Goal: Transaction & Acquisition: Book appointment/travel/reservation

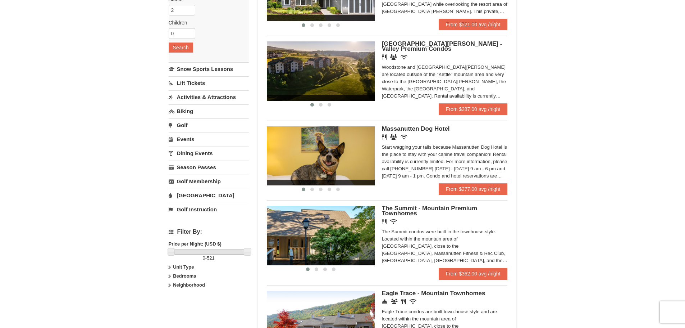
scroll to position [72, 0]
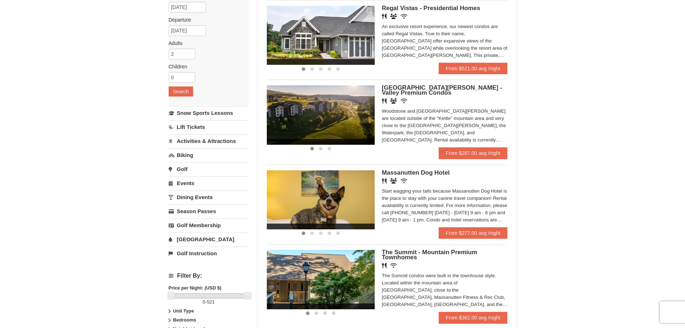
click at [456, 91] on span "Woodstone Meadows - Valley Premium Condos" at bounding box center [442, 90] width 121 height 12
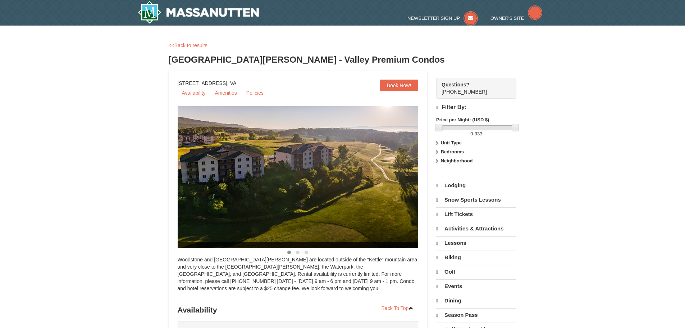
select select "9"
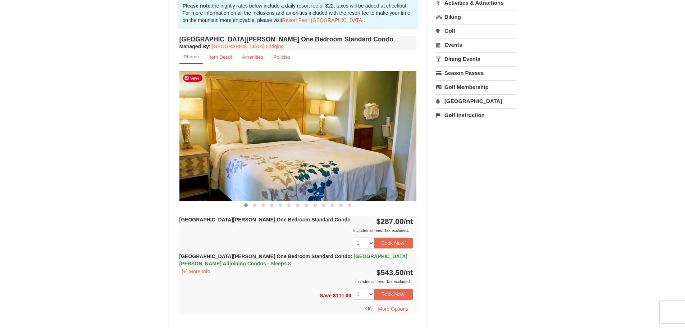
scroll to position [216, 0]
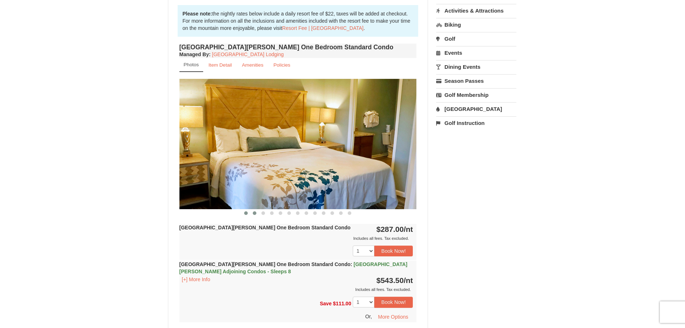
click at [254, 213] on span at bounding box center [255, 213] width 4 height 4
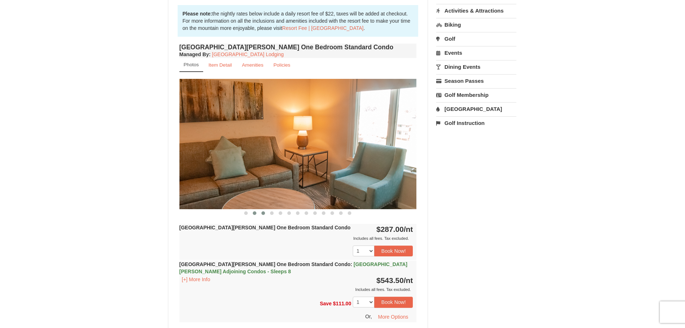
click at [263, 213] on span at bounding box center [264, 213] width 4 height 4
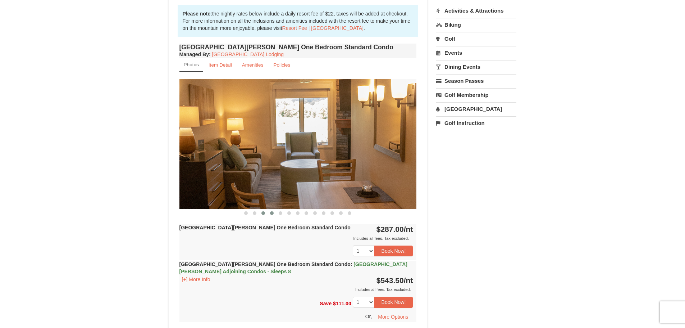
click at [273, 213] on span at bounding box center [272, 213] width 4 height 4
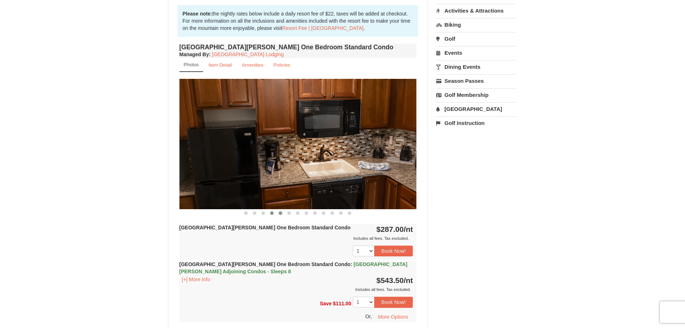
click at [281, 213] on span at bounding box center [281, 213] width 4 height 4
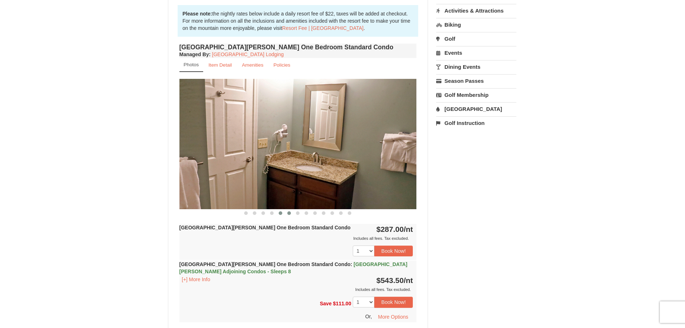
drag, startPoint x: 289, startPoint y: 213, endPoint x: 293, endPoint y: 214, distance: 3.8
click at [290, 213] on span at bounding box center [289, 213] width 4 height 4
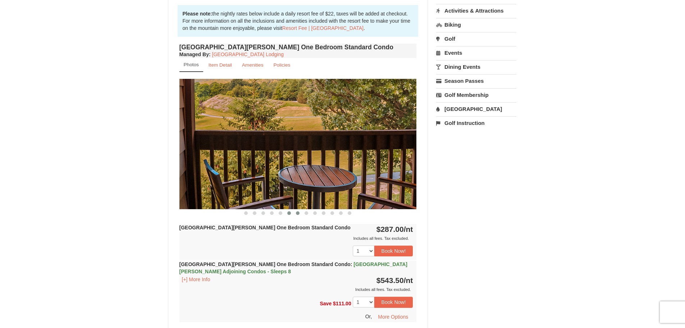
click at [298, 213] on span at bounding box center [298, 213] width 4 height 4
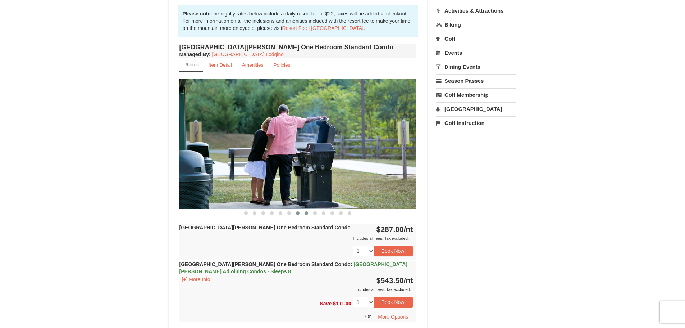
click at [306, 212] on span at bounding box center [307, 213] width 4 height 4
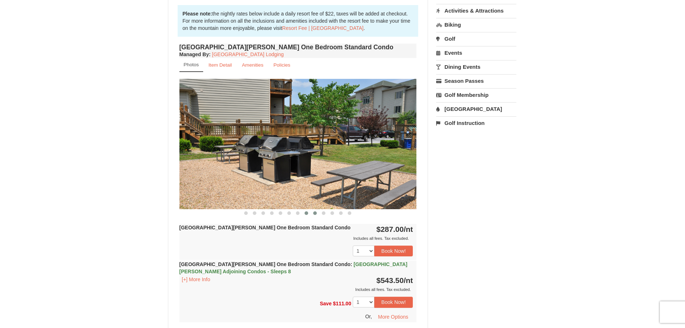
click at [315, 213] on span at bounding box center [315, 213] width 4 height 4
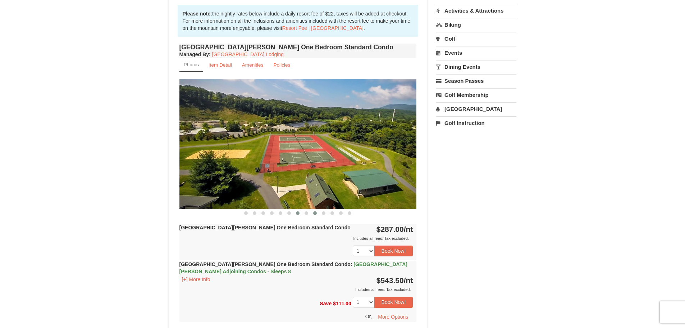
click at [301, 212] on button at bounding box center [298, 212] width 9 height 7
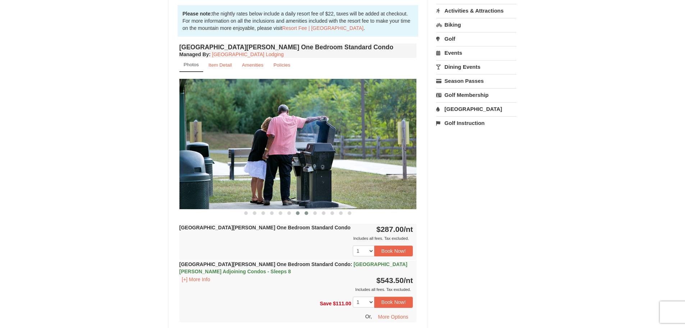
click at [308, 213] on span at bounding box center [307, 213] width 4 height 4
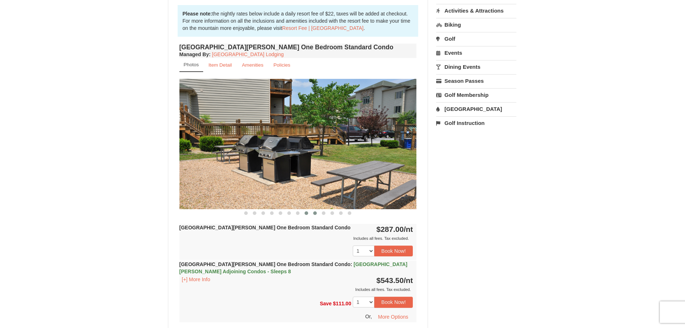
click at [316, 214] on span at bounding box center [315, 213] width 4 height 4
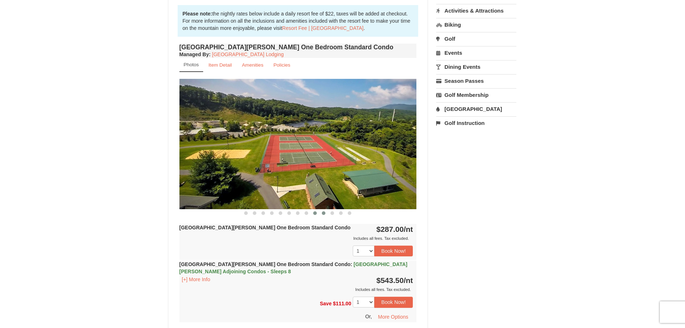
click at [322, 213] on span at bounding box center [324, 213] width 4 height 4
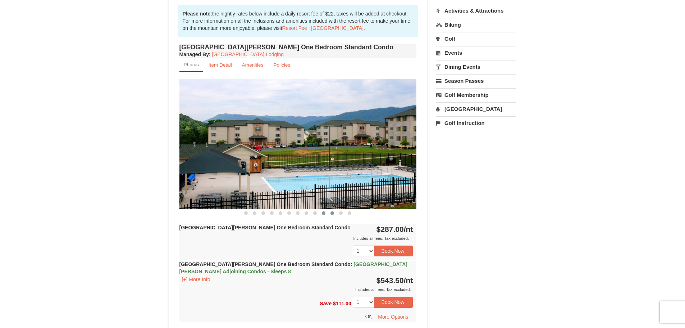
click at [331, 214] on span at bounding box center [333, 213] width 4 height 4
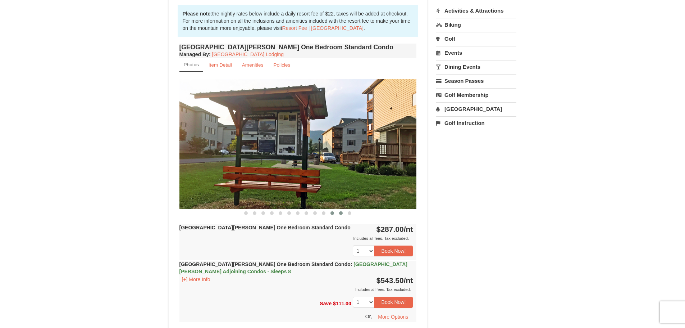
click at [342, 214] on span at bounding box center [341, 213] width 4 height 4
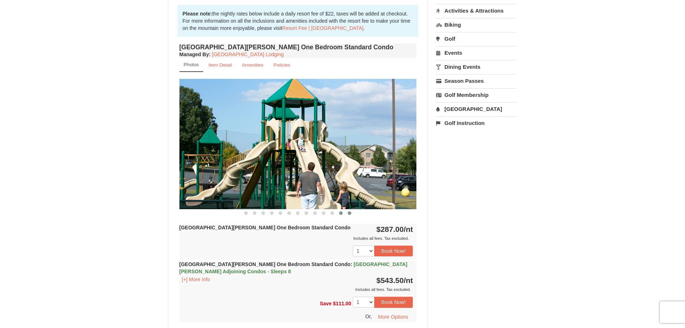
click at [350, 215] on button at bounding box center [349, 212] width 9 height 7
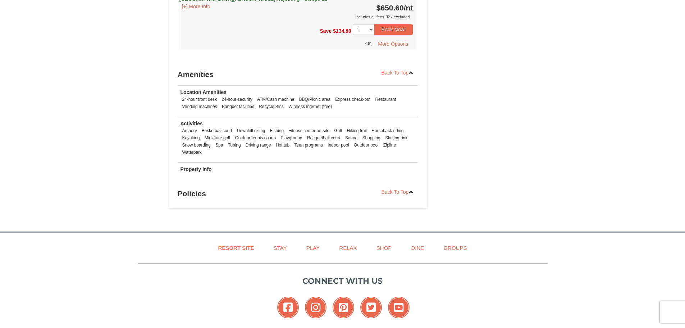
scroll to position [2052, 0]
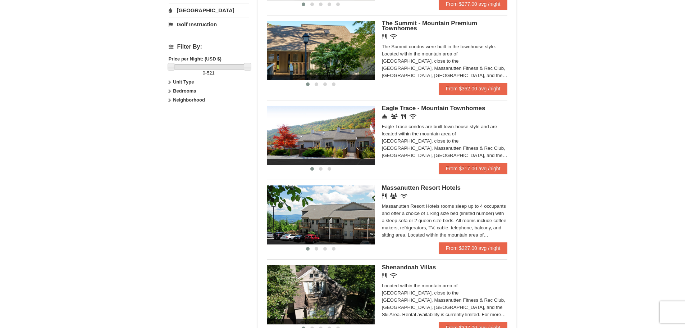
scroll to position [324, 0]
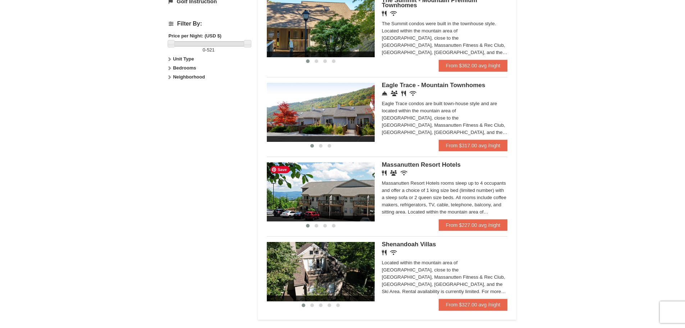
click at [350, 185] on img at bounding box center [321, 191] width 108 height 59
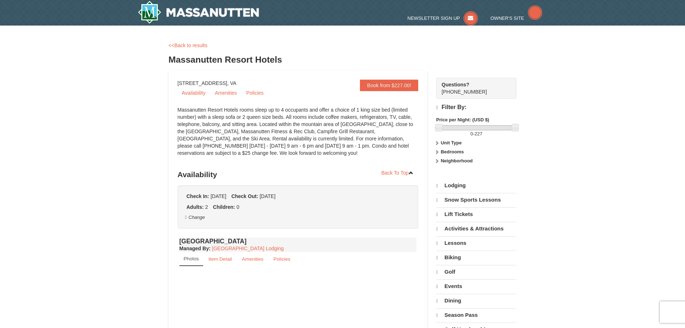
select select "9"
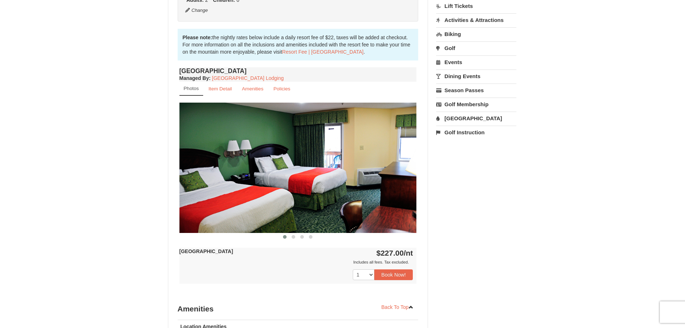
scroll to position [216, 0]
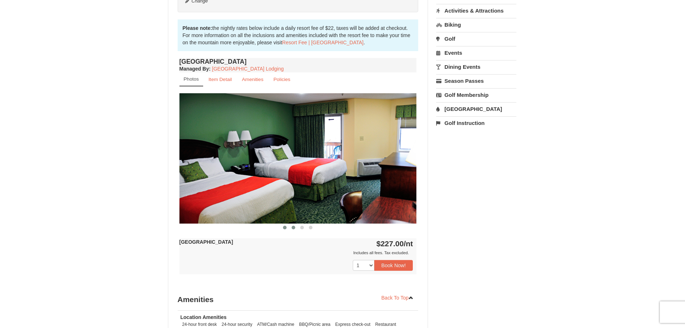
click at [294, 225] on button at bounding box center [293, 227] width 9 height 7
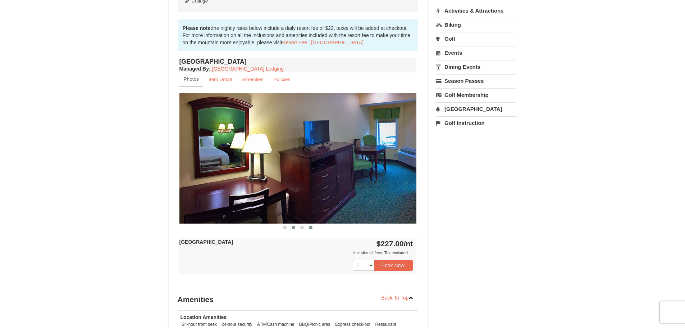
drag, startPoint x: 302, startPoint y: 227, endPoint x: 312, endPoint y: 228, distance: 9.7
click at [302, 227] on span at bounding box center [302, 228] width 4 height 4
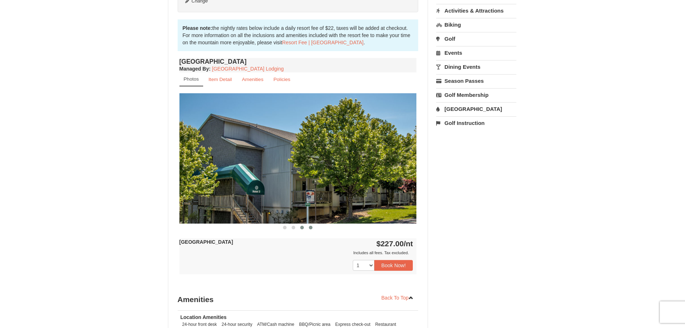
click at [313, 228] on button at bounding box center [311, 227] width 9 height 7
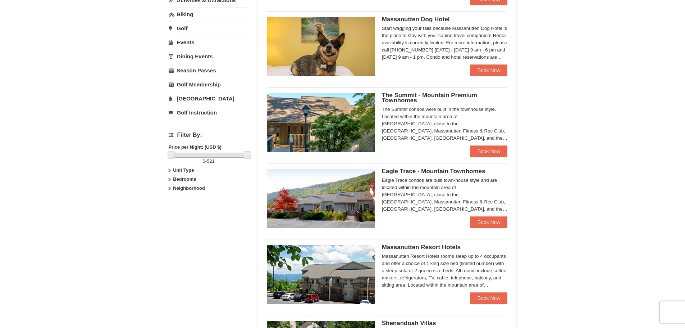
scroll to position [235, 0]
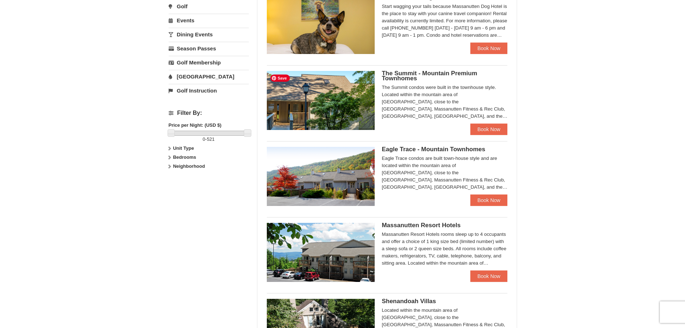
click at [402, 80] on span "The Summit - Mountain Premium Townhomes" at bounding box center [429, 76] width 95 height 12
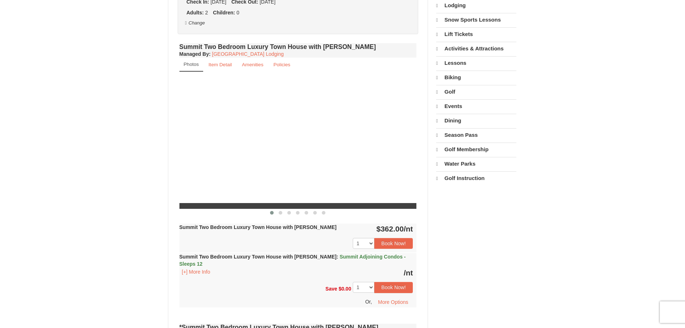
select select "9"
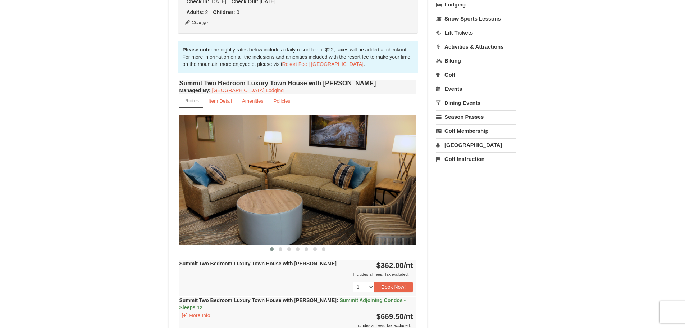
scroll to position [180, 0]
click at [279, 251] on span at bounding box center [281, 250] width 4 height 4
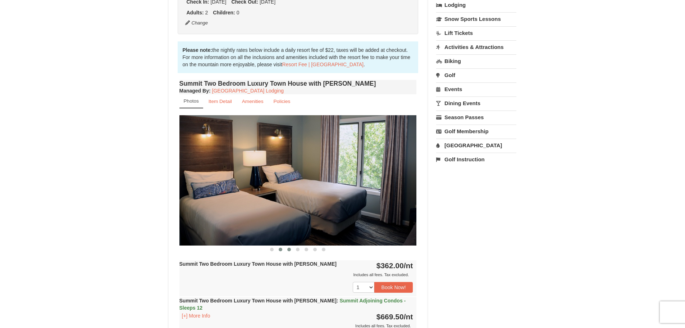
click at [291, 251] on button at bounding box center [289, 249] width 9 height 7
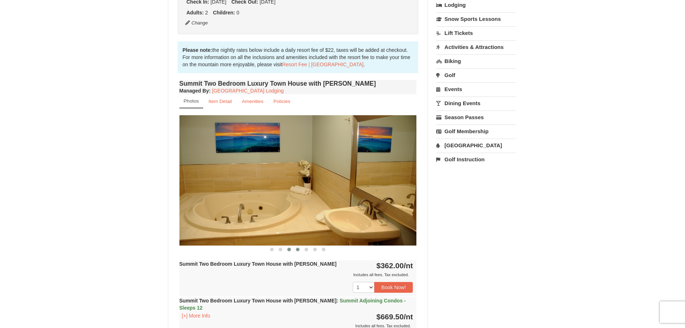
click at [299, 250] on span at bounding box center [298, 250] width 4 height 4
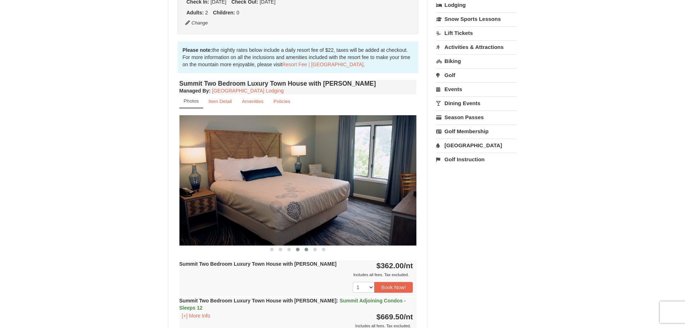
click at [308, 251] on button at bounding box center [306, 249] width 9 height 7
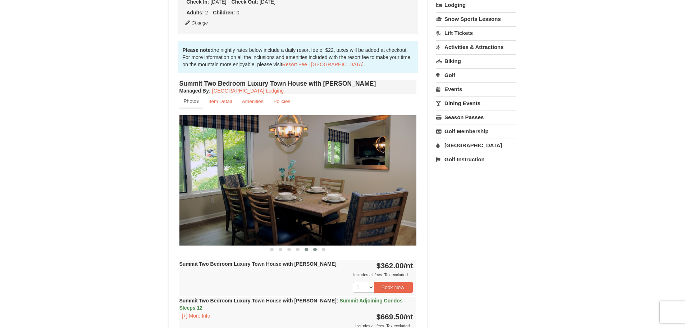
click at [314, 250] on span at bounding box center [315, 250] width 4 height 4
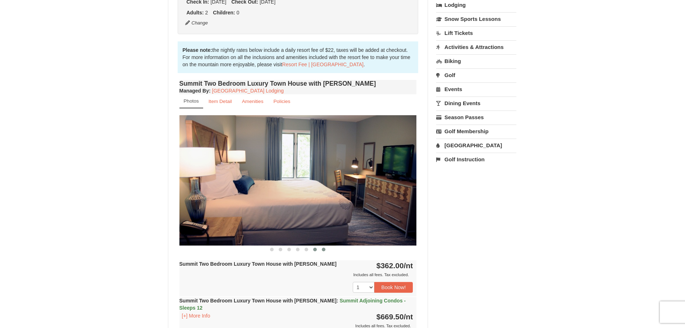
click at [326, 250] on button at bounding box center [323, 249] width 9 height 7
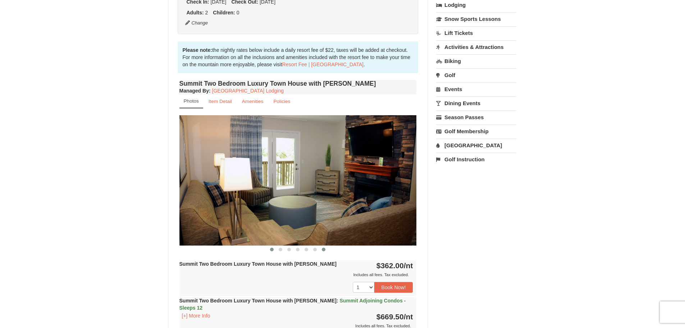
click at [270, 249] on button at bounding box center [272, 249] width 9 height 7
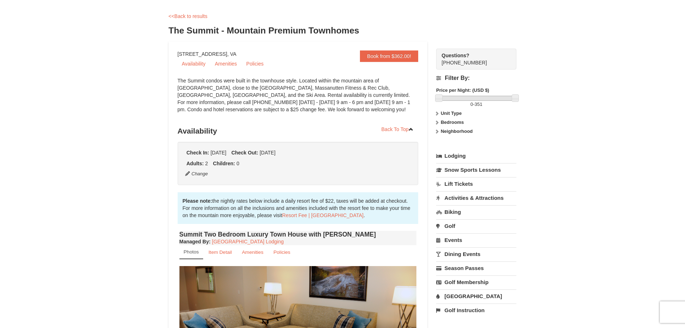
scroll to position [0, 0]
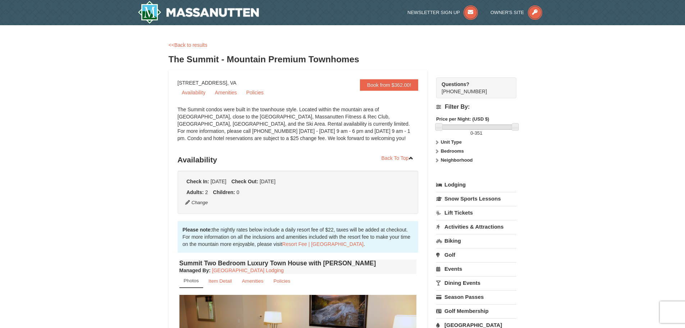
click at [444, 148] on label "Bedrooms" at bounding box center [476, 151] width 80 height 7
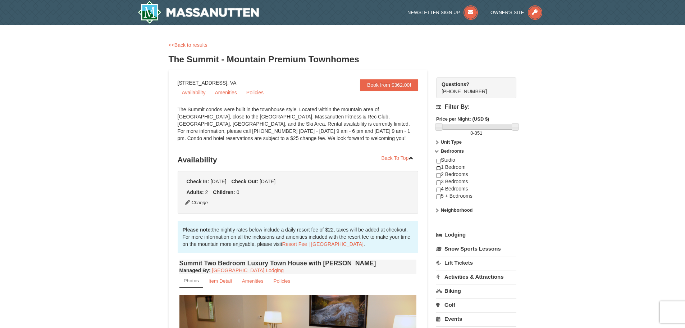
click at [439, 168] on input "checkbox" at bounding box center [438, 168] width 5 height 5
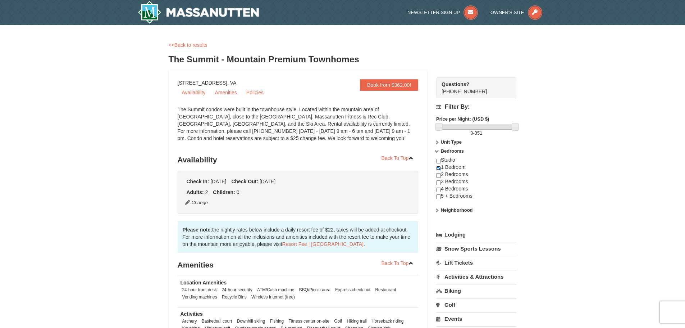
click at [439, 168] on input "checkbox" at bounding box center [438, 168] width 5 height 5
checkbox input "false"
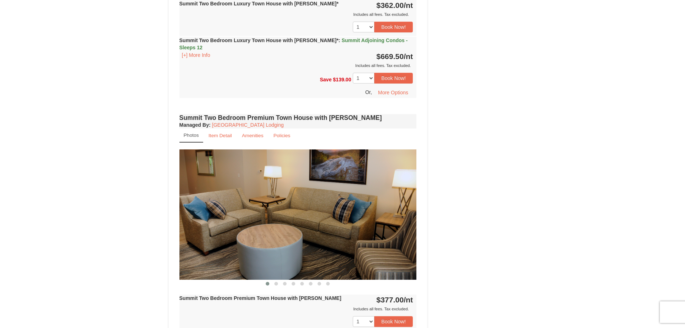
scroll to position [1043, 0]
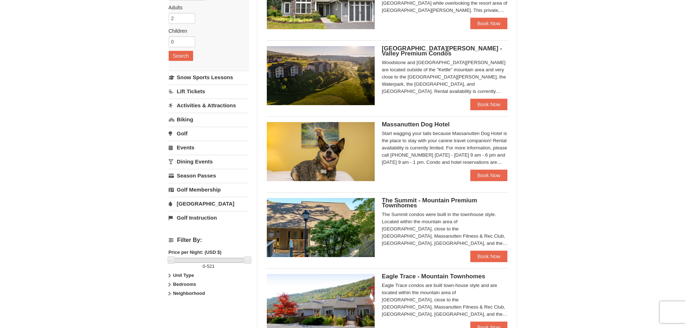
scroll to position [112, 0]
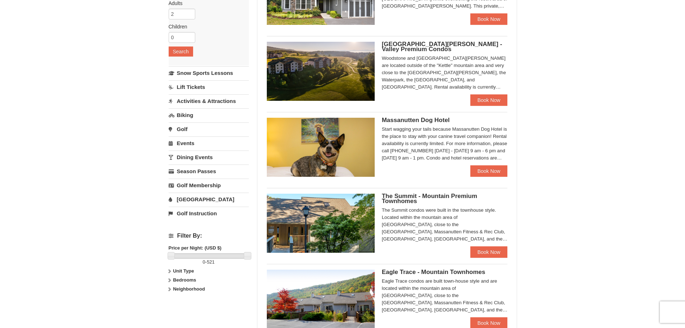
click at [173, 280] on label "Bedrooms" at bounding box center [209, 279] width 80 height 7
click at [171, 296] on input "checkbox" at bounding box center [171, 297] width 5 height 5
checkbox input "true"
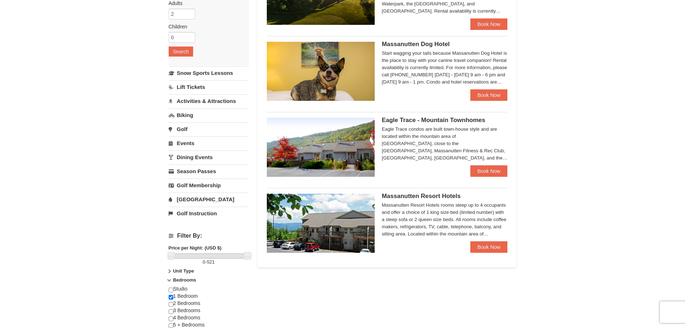
click at [115, 215] on div "× Categories Map List Filter My Itinerary Questions? 1-540-289-9441 Lodging Arr…" at bounding box center [342, 143] width 685 height 460
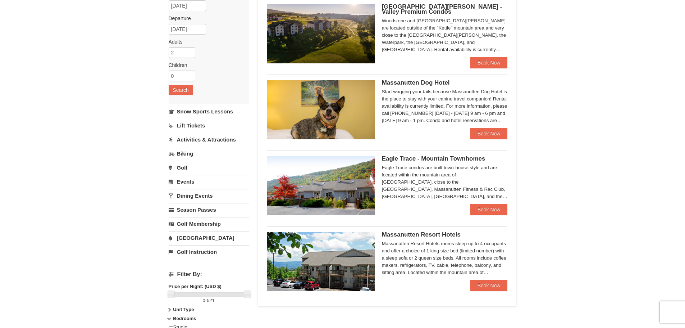
scroll to position [76, 0]
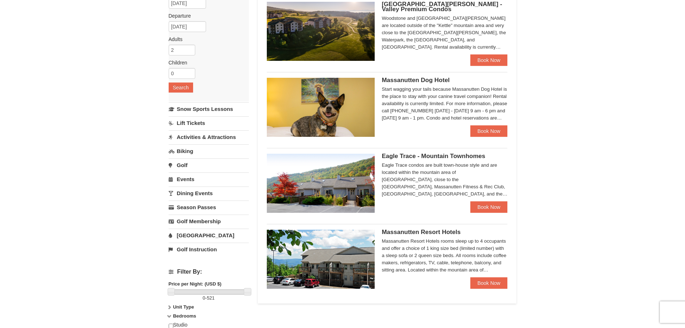
click at [405, 160] on div "Eagle Trace - Mountain Townhomes Eagle Trace condos are built town-house style …" at bounding box center [445, 177] width 126 height 47
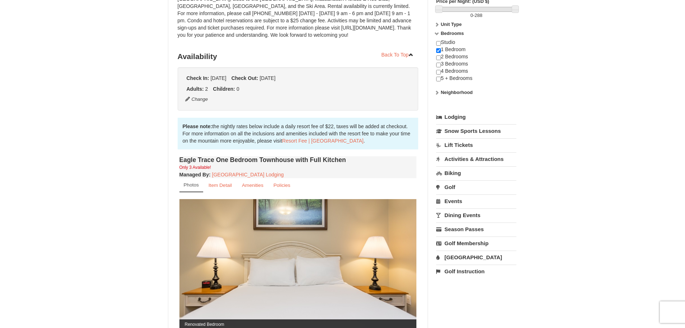
scroll to position [180, 0]
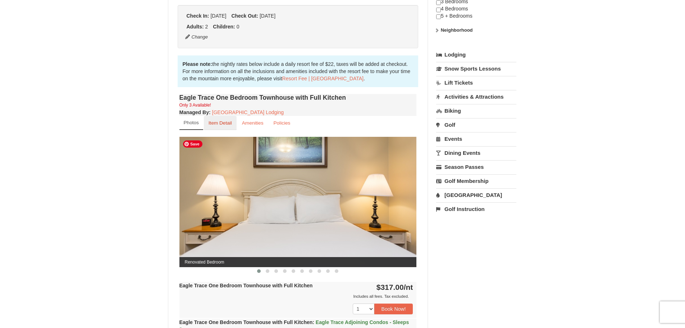
click at [214, 119] on link "Item Detail" at bounding box center [220, 123] width 33 height 14
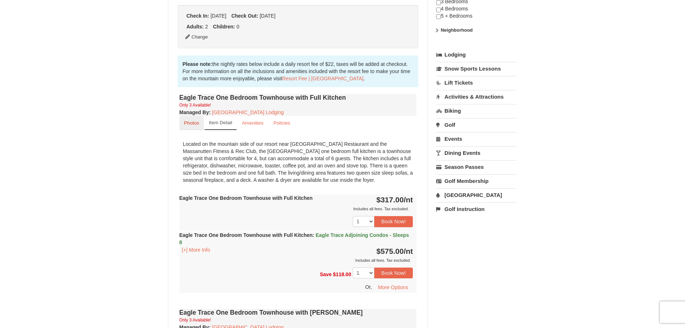
click at [194, 121] on small "Photos" at bounding box center [191, 122] width 15 height 5
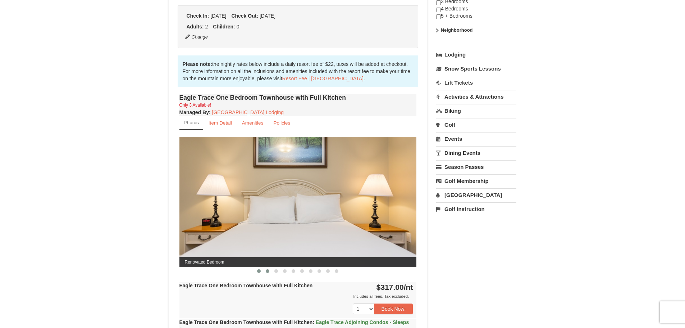
click at [265, 271] on button at bounding box center [267, 270] width 9 height 7
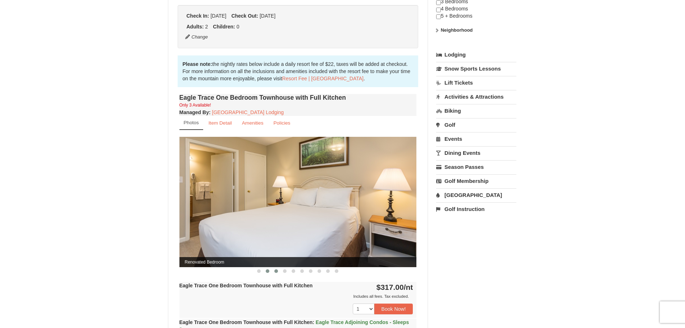
click at [276, 271] on span at bounding box center [276, 271] width 4 height 4
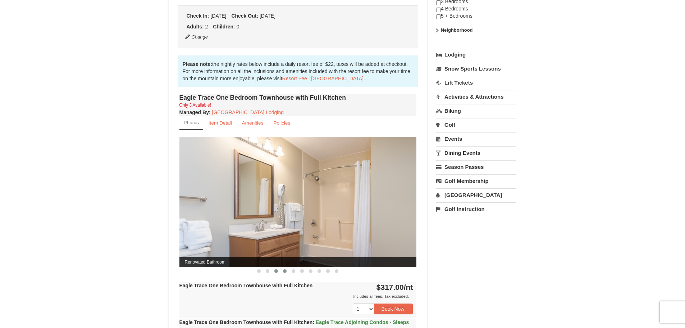
click at [286, 271] on span at bounding box center [285, 271] width 4 height 4
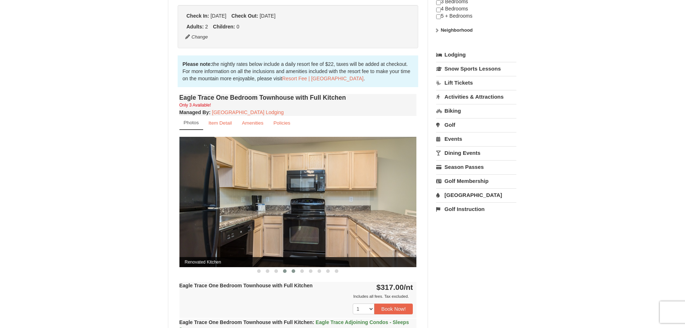
click at [295, 272] on span at bounding box center [294, 271] width 4 height 4
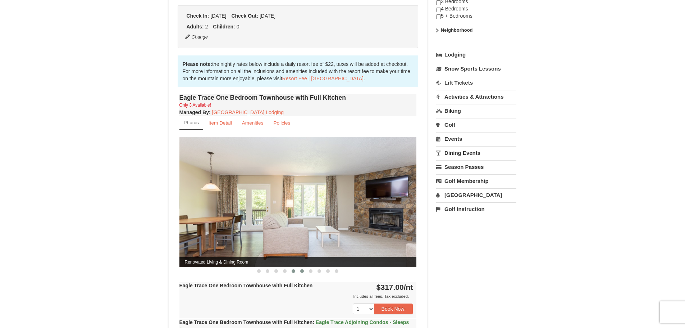
click at [302, 271] on span at bounding box center [302, 271] width 4 height 4
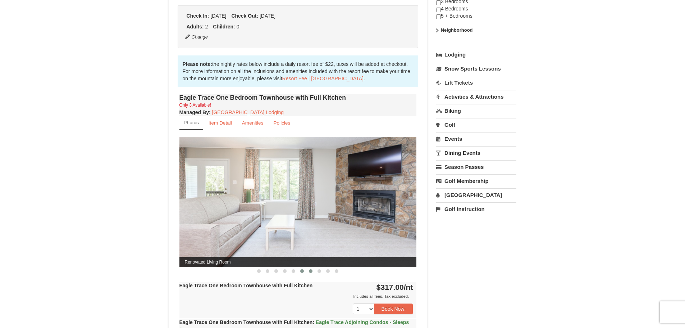
click at [309, 271] on span at bounding box center [311, 271] width 4 height 4
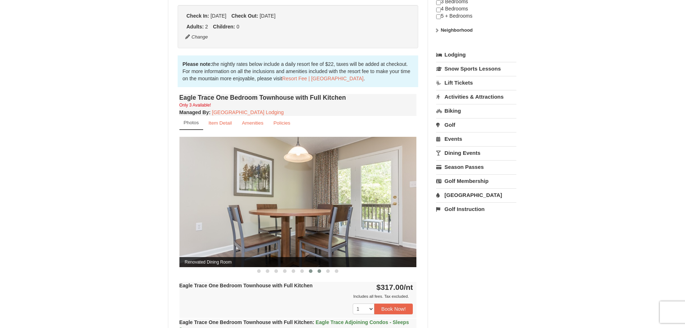
click at [320, 271] on span at bounding box center [320, 271] width 4 height 4
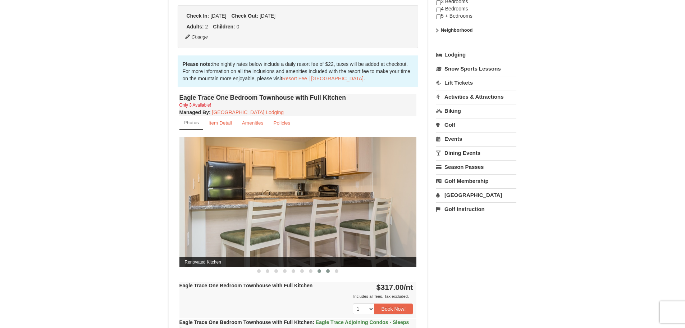
click at [326, 271] on span at bounding box center [328, 271] width 4 height 4
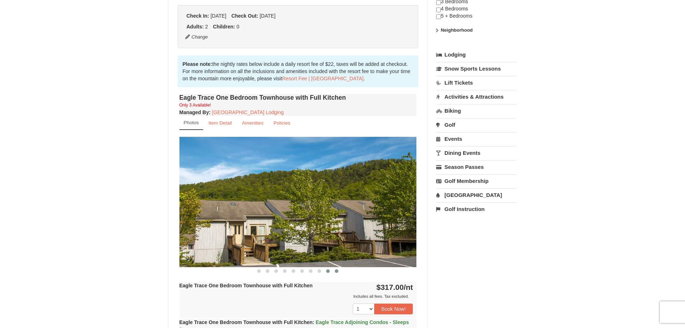
click at [337, 271] on span at bounding box center [337, 271] width 4 height 4
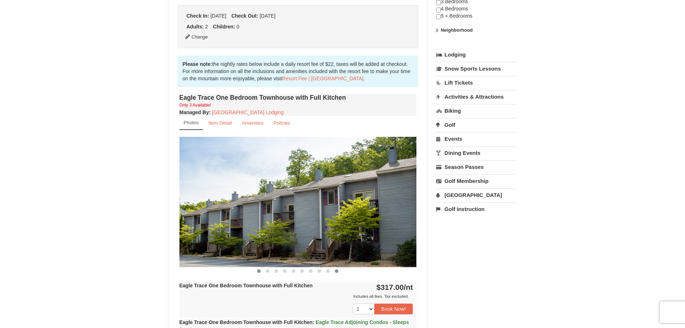
click at [260, 274] on button at bounding box center [259, 270] width 9 height 7
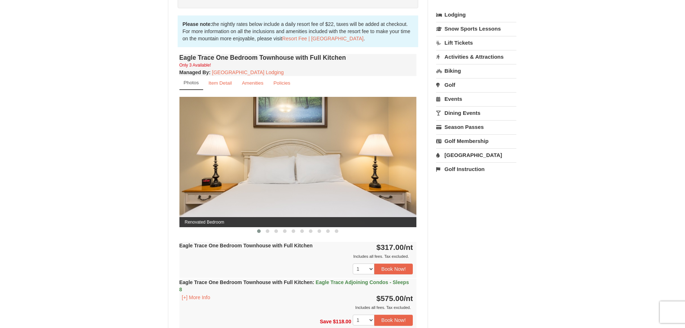
scroll to position [216, 0]
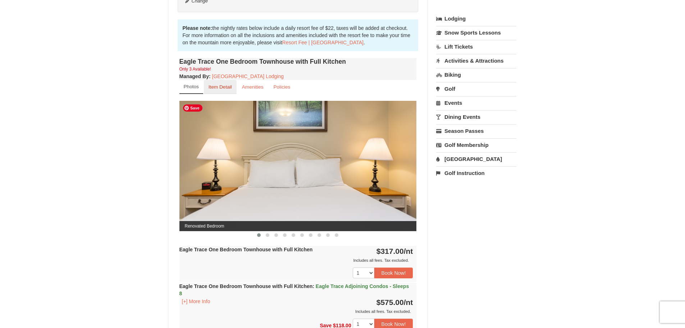
click at [220, 87] on small "Item Detail" at bounding box center [220, 86] width 23 height 5
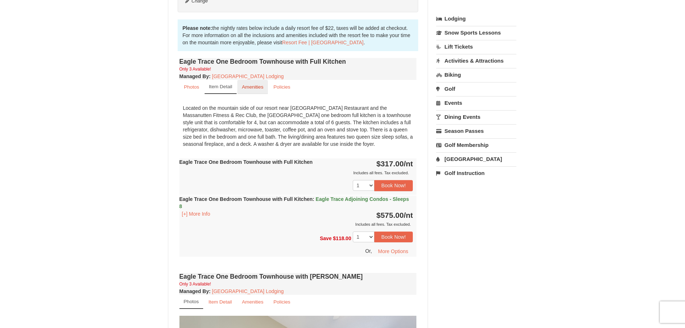
click at [250, 89] on small "Amenities" at bounding box center [253, 86] width 22 height 5
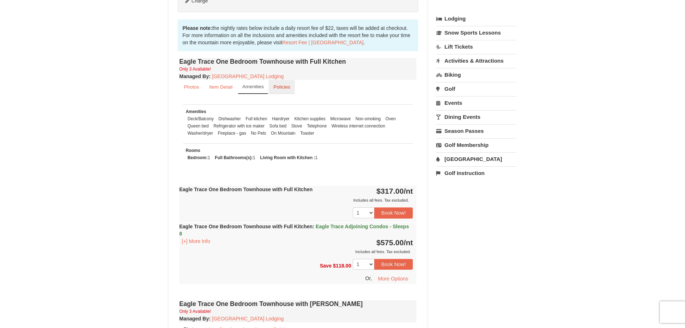
click at [286, 88] on small "Policies" at bounding box center [281, 86] width 17 height 5
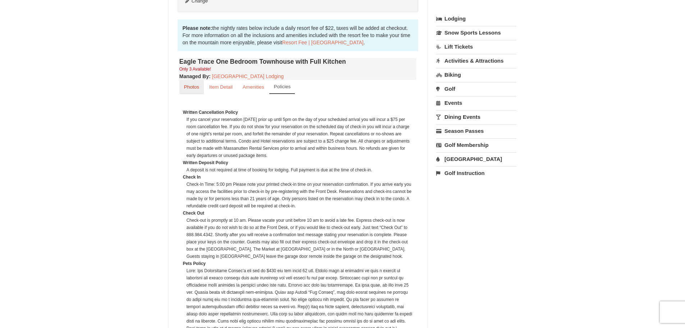
click at [195, 87] on small "Photos" at bounding box center [191, 86] width 15 height 5
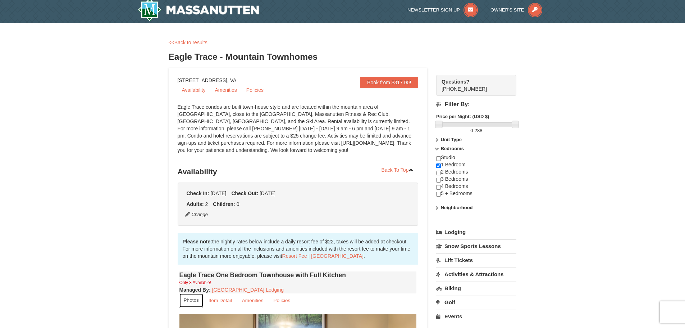
scroll to position [0, 0]
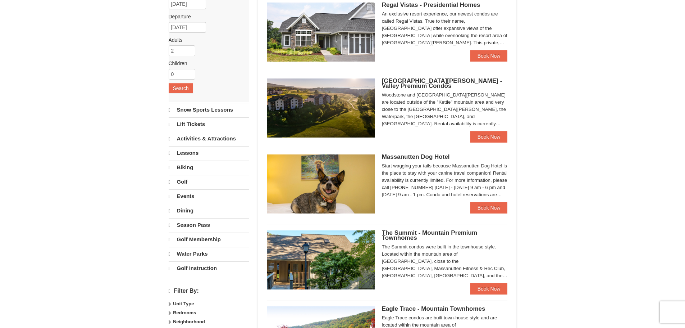
select select "9"
